Goal: Task Accomplishment & Management: Use online tool/utility

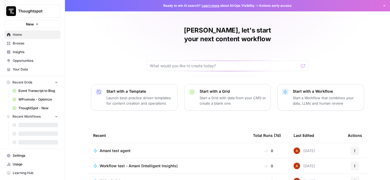
click at [41, 92] on span "Event Transcript to Blog" at bounding box center [38, 90] width 40 height 5
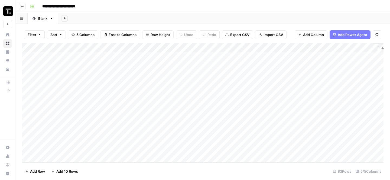
click at [313, 47] on div "Add Column" at bounding box center [203, 102] width 362 height 119
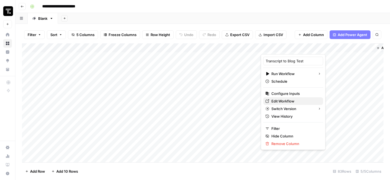
click at [283, 98] on link "Edit Workflow" at bounding box center [293, 101] width 60 height 8
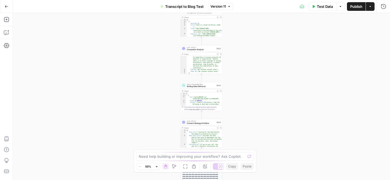
scroll to position [20, 0]
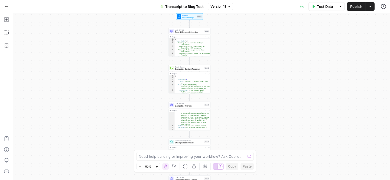
drag, startPoint x: 161, startPoint y: 62, endPoint x: 147, endPoint y: 32, distance: 32.7
click at [147, 31] on div "Workflow Input Settings Inputs LLM · GPT-4.1 Topic & Keyword Extraction Step 1 …" at bounding box center [201, 96] width 377 height 167
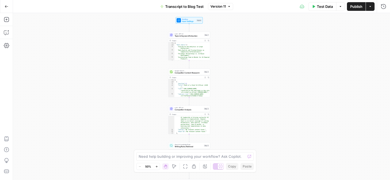
click at [175, 168] on icon "button" at bounding box center [174, 166] width 4 height 4
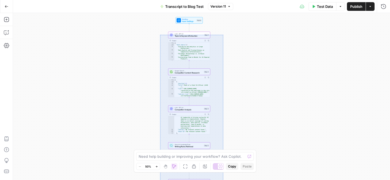
drag, startPoint x: 160, startPoint y: 35, endPoint x: 223, endPoint y: 204, distance: 180.7
click at [223, 180] on div "Workflow Input Settings Inputs LLM · GPT-4.1 Topic & Keyword Extraction Step 1 …" at bounding box center [201, 96] width 377 height 167
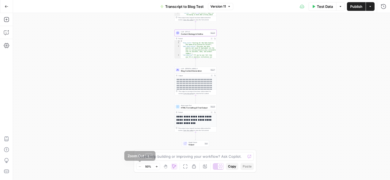
click at [146, 164] on span "50%" at bounding box center [148, 166] width 6 height 4
click at [157, 168] on button "Zoom In" at bounding box center [156, 166] width 6 height 6
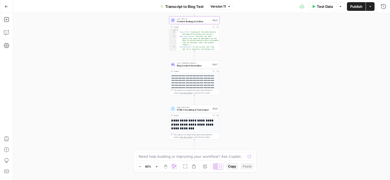
click at [136, 166] on div "Need help building or improving your workflow? Ask Copilot. Zoom Out 60% Zoom I…" at bounding box center [195, 160] width 122 height 23
click at [138, 166] on icon "button" at bounding box center [139, 166] width 3 height 3
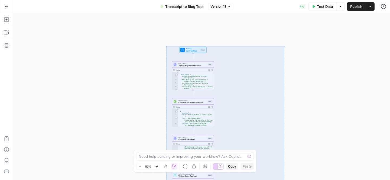
drag, startPoint x: 166, startPoint y: 46, endPoint x: 285, endPoint y: 188, distance: 185.5
click at [285, 180] on div "Workflow Input Settings Inputs LLM · GPT-4.1 Topic & Keyword Extraction Step 1 …" at bounding box center [201, 96] width 377 height 167
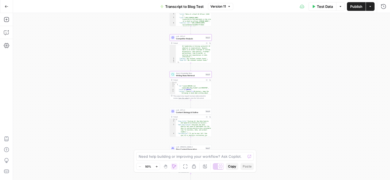
click at [221, 107] on div "Workflow Input Settings Inputs LLM · GPT-4.1 Topic & Keyword Extraction Step 1 …" at bounding box center [201, 96] width 377 height 167
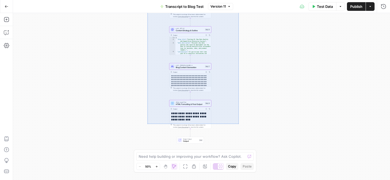
drag, startPoint x: 147, startPoint y: 124, endPoint x: 239, endPoint y: -27, distance: 176.3
click at [239, 13] on div "Workflow Input Settings Inputs LLM · GPT-4.1 Topic & Keyword Extraction Step 1 …" at bounding box center [201, 96] width 377 height 167
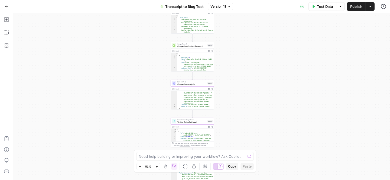
click at [112, 58] on div "Workflow Input Settings Inputs LLM · GPT-4.1 Topic & Keyword Extraction Step 1 …" at bounding box center [201, 96] width 377 height 167
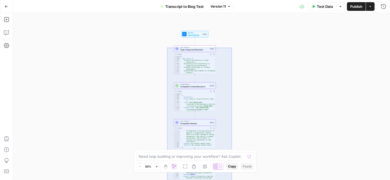
drag, startPoint x: 167, startPoint y: 48, endPoint x: 232, endPoint y: 204, distance: 168.9
click at [232, 180] on div "Workflow Input Settings Inputs LLM · GPT-4.1 Topic & Keyword Extraction Step 1 …" at bounding box center [201, 96] width 377 height 167
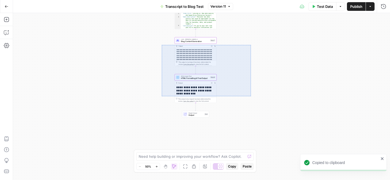
drag, startPoint x: 162, startPoint y: 45, endPoint x: 253, endPoint y: 97, distance: 105.4
click at [253, 97] on div "Workflow Input Settings Inputs LLM · GPT-4.1 Topic & Keyword Extraction Step 1 …" at bounding box center [201, 96] width 377 height 167
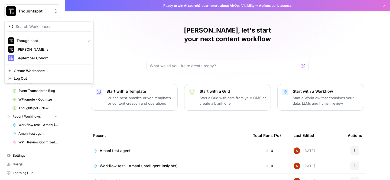
click at [48, 10] on span "Thoughtspot" at bounding box center [34, 10] width 33 height 5
click at [21, 58] on span "September Cohort" at bounding box center [52, 57] width 71 height 5
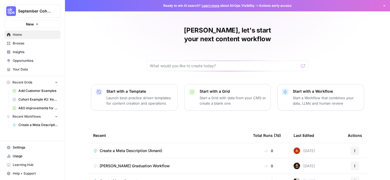
click at [40, 22] on button "New" at bounding box center [32, 24] width 56 height 8
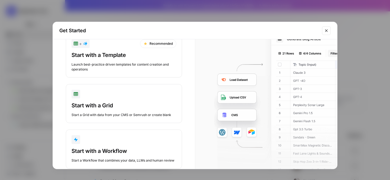
scroll to position [31, 0]
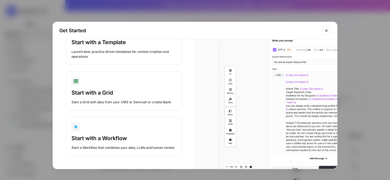
click at [100, 134] on button "Start with a Workflow Start a Workflow that combines your data, LLMs and human …" at bounding box center [124, 136] width 116 height 39
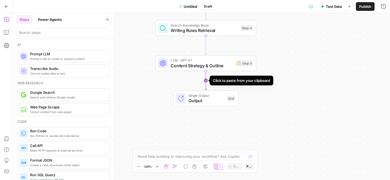
click at [206, 79] on icon "Edge from step_5 to end" at bounding box center [206, 80] width 2 height 19
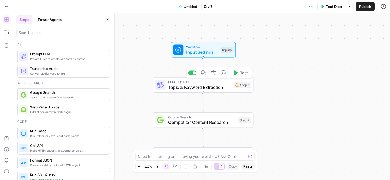
click at [198, 90] on span "Topic & Keyword Extraction" at bounding box center [199, 87] width 63 height 6
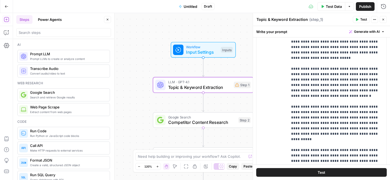
scroll to position [186, 0]
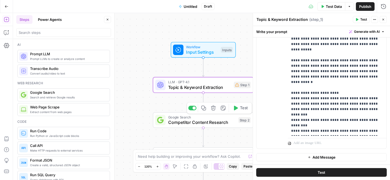
click at [196, 124] on span "Competitor Content Research" at bounding box center [202, 122] width 68 height 6
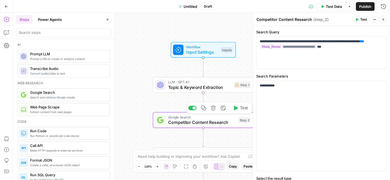
scroll to position [29, 0]
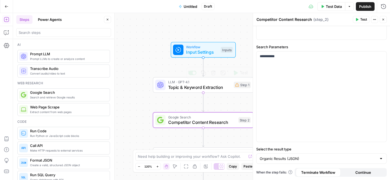
click at [223, 90] on span "Topic & Keyword Extraction" at bounding box center [199, 87] width 63 height 6
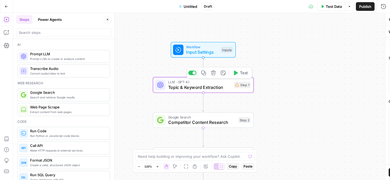
type textarea "Topic & Keyword Extraction"
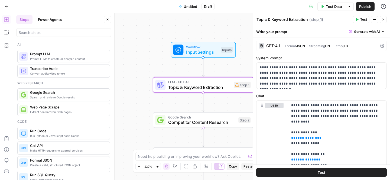
click at [362, 21] on span "Test" at bounding box center [363, 19] width 7 height 5
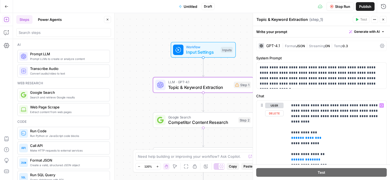
scroll to position [163, 0]
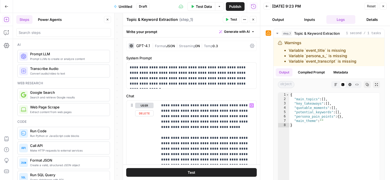
scroll to position [163, 0]
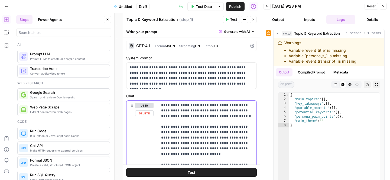
click at [147, 114] on button "Delete" at bounding box center [144, 113] width 18 height 6
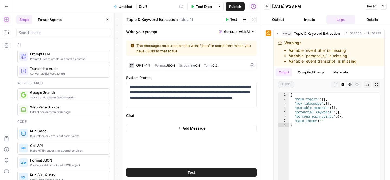
click at [213, 129] on button "Add Message" at bounding box center [191, 128] width 131 height 8
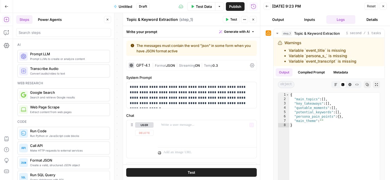
scroll to position [9, 0]
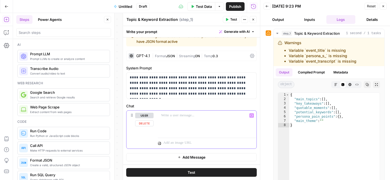
click at [143, 123] on button "Delete" at bounding box center [144, 123] width 18 height 6
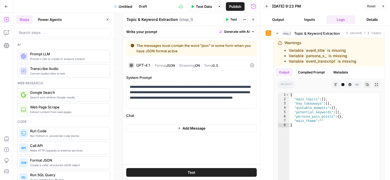
scroll to position [0, 0]
click at [231, 19] on span "Test" at bounding box center [233, 19] width 7 height 5
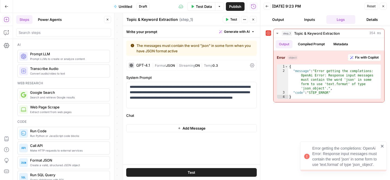
click at [383, 5] on icon "button" at bounding box center [383, 6] width 3 height 3
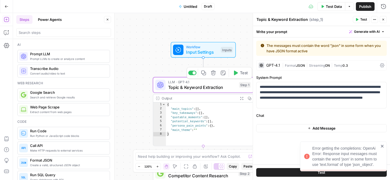
click at [147, 57] on div "Workflow Input Settings Inputs LLM · GPT-4.1 Topic & Keyword Extraction Step 1 …" at bounding box center [201, 96] width 377 height 167
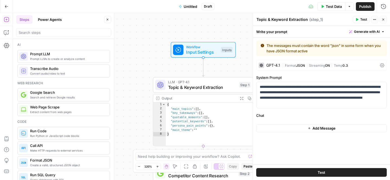
click at [382, 16] on button "Close" at bounding box center [383, 19] width 7 height 7
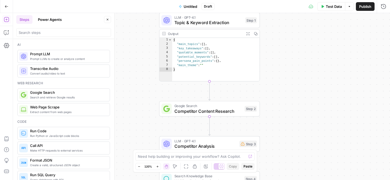
click at [224, 106] on span "Google Search" at bounding box center [208, 105] width 68 height 5
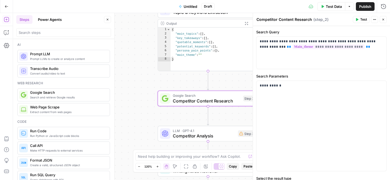
click at [382, 18] on span "E" at bounding box center [382, 17] width 4 height 5
click at [132, 53] on div "Workflow Input Settings Inputs LLM · GPT-4.1 Topic & Keyword Extraction Step 1 …" at bounding box center [201, 96] width 377 height 167
